Goal: Information Seeking & Learning: Find specific fact

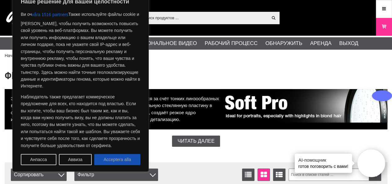
click at [130, 161] on font "Acceptera alla" at bounding box center [118, 159] width 28 height 5
checkbox input "true"
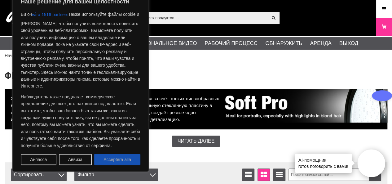
checkbox input "true"
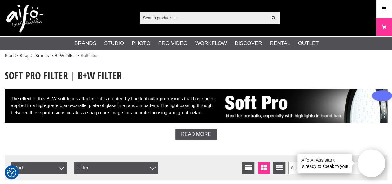
click at [157, 18] on input "text" at bounding box center [204, 17] width 128 height 9
type input "-"
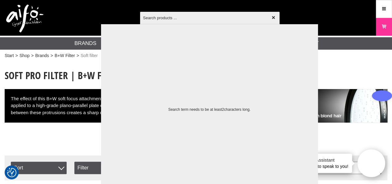
type input "И"
click at [372, 112] on div at bounding box center [196, 92] width 392 height 184
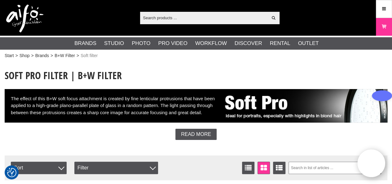
click at [153, 16] on input "text" at bounding box center [204, 17] width 128 height 9
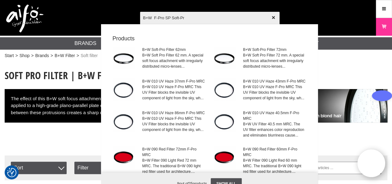
type input "B+W F-Pro SP Soft-Pro"
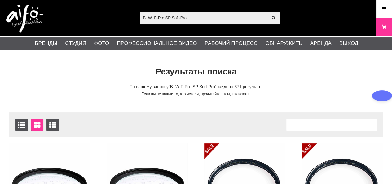
click at [189, 18] on input "B+W F-Pro SP Soft-Pro" at bounding box center [204, 17] width 128 height 9
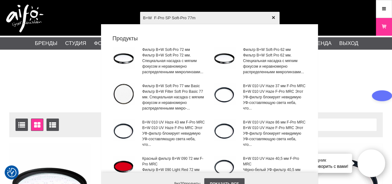
type input "B+W F-Pro SP Soft-Pro 77mm"
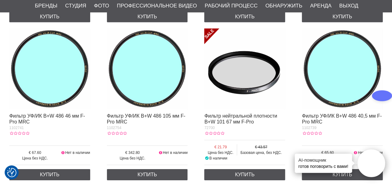
scroll to position [897, 0]
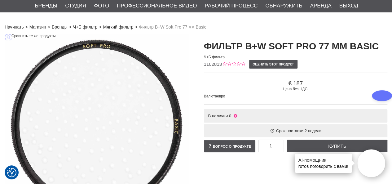
scroll to position [32, 0]
